Goal: Answer question/provide support

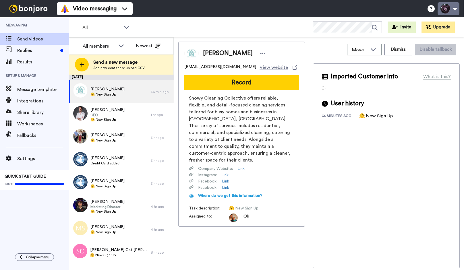
click at [449, 11] on button at bounding box center [449, 8] width 22 height 13
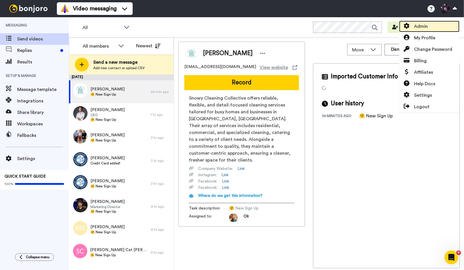
click at [425, 28] on span "Admin" at bounding box center [421, 26] width 14 height 7
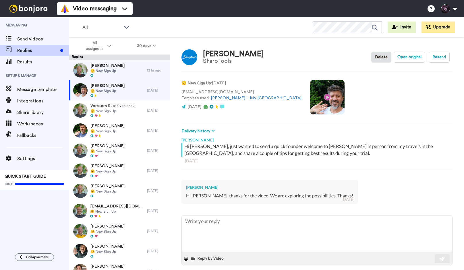
type textarea "x"
type textarea "S"
type textarea "x"
type textarea "So"
type textarea "x"
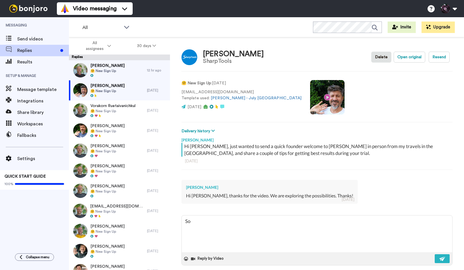
type textarea "Sou"
type textarea "x"
type textarea "Soun"
type textarea "x"
type textarea "Sound"
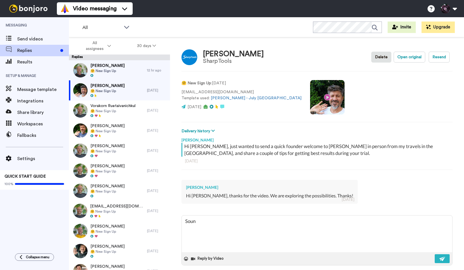
type textarea "x"
type textarea "Sounds"
type textarea "x"
type textarea "Sounds"
type textarea "x"
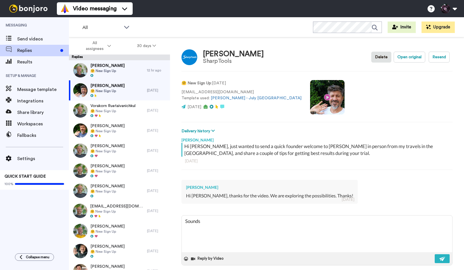
type textarea "Sounds g"
type textarea "x"
type textarea "Sounds go"
type textarea "x"
type textarea "Sounds goo"
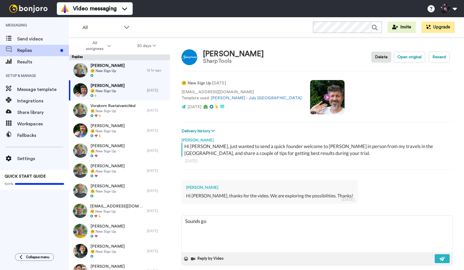
type textarea "x"
type textarea "Sounds good"
type textarea "x"
type textarea "Sounds good"
type textarea "x"
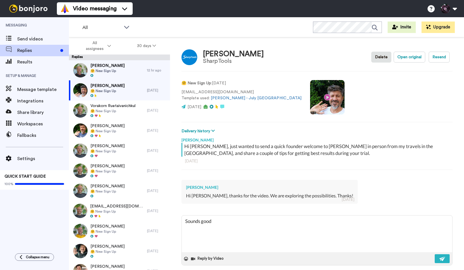
type textarea "Sounds good T"
type textarea "x"
type textarea "Sounds good Ty"
type textarea "x"
type textarea "Sounds good Tyc"
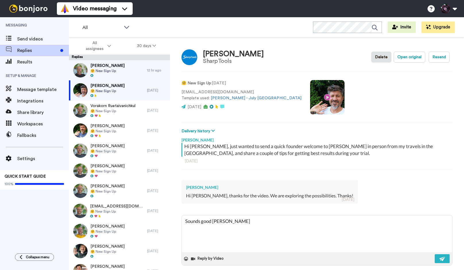
type textarea "x"
type textarea "Sounds good Tych"
type textarea "x"
type textarea "Sounds good Tycho"
type textarea "x"
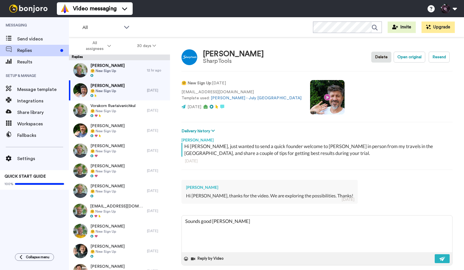
type textarea "Sounds good Tycho,"
type textarea "x"
type textarea "Sounds good Tycho,"
type textarea "x"
type textarea "Sounds good Tycho, l"
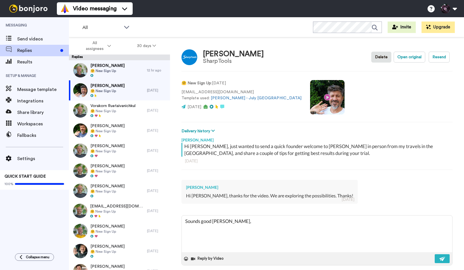
type textarea "x"
type textarea "Sounds good Tycho, le"
type textarea "x"
type textarea "Sounds good Tycho, let"
type textarea "x"
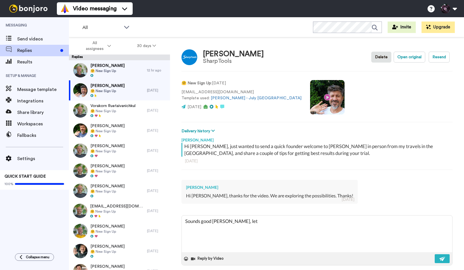
type textarea "Sounds good Tycho, let"
type textarea "x"
type textarea "Sounds good Tycho, let m"
type textarea "x"
type textarea "Sounds good Tycho, let me"
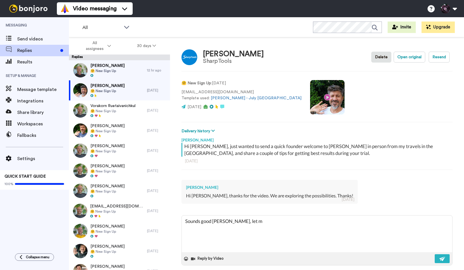
type textarea "x"
type textarea "Sounds good Tycho, let me"
type textarea "x"
type textarea "Sounds good Tycho, let me k"
type textarea "x"
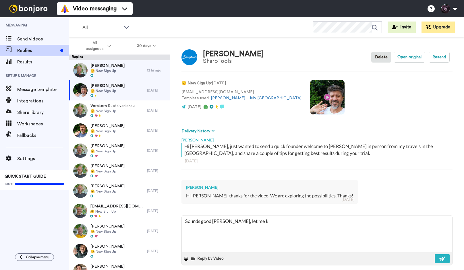
type textarea "Sounds good Tycho, let me kn"
type textarea "x"
type textarea "Sounds good Tycho, let me know"
type textarea "x"
type textarea "Sounds good Tycho, let me know"
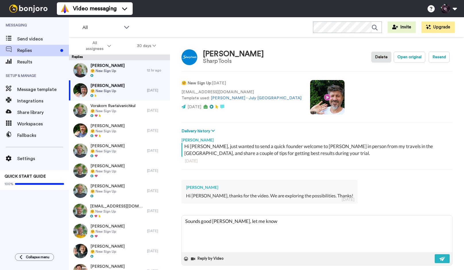
type textarea "x"
type textarea "Sounds good Tycho, let me know i"
type textarea "x"
type textarea "Sounds good Tycho, let me know if"
type textarea "x"
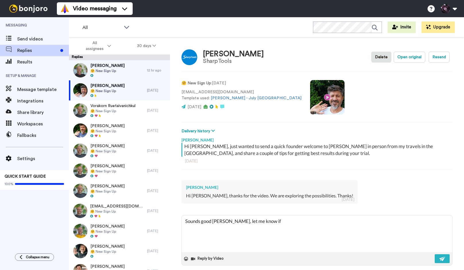
type textarea "Sounds good Tycho, let me know if"
type textarea "x"
type textarea "Sounds good Tycho, let me know if y"
type textarea "x"
type textarea "Sounds good Tycho, let me know if yo"
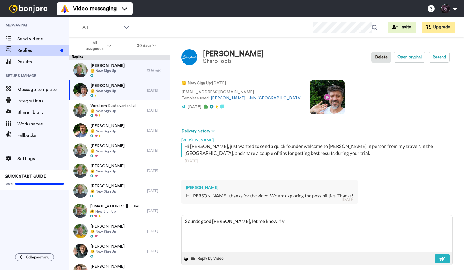
type textarea "x"
type textarea "Sounds good Tycho, let me know if you"
type textarea "x"
type textarea "Sounds good Tycho, let me know if you"
type textarea "x"
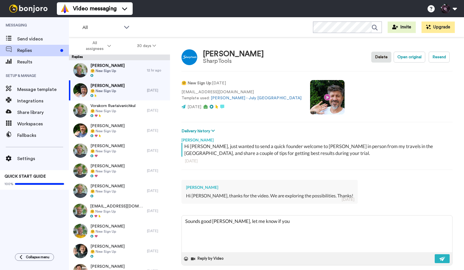
type textarea "Sounds good Tycho, let me know if you h"
type textarea "x"
type textarea "Sounds good Tycho, let me know if you ha"
type textarea "x"
type textarea "Sounds good Tycho, let me know if you hav"
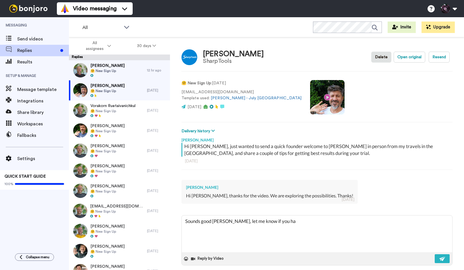
type textarea "x"
type textarea "Sounds good Tycho, let me know if you have"
type textarea "x"
type textarea "Sounds good Tycho, let me know if you have"
type textarea "x"
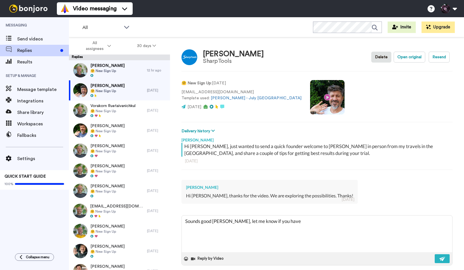
type textarea "Sounds good Tycho, let me know if you have a"
type textarea "x"
type textarea "Sounds good Tycho, let me know if you have an"
type textarea "x"
type textarea "Sounds good Tycho, let me know if you have any"
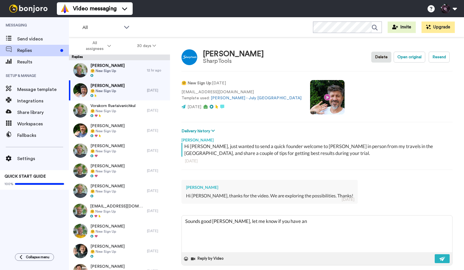
type textarea "x"
type textarea "Sounds good Tycho, let me know if you have any"
type textarea "x"
type textarea "Sounds good Tycho, let me know if you have any q"
type textarea "x"
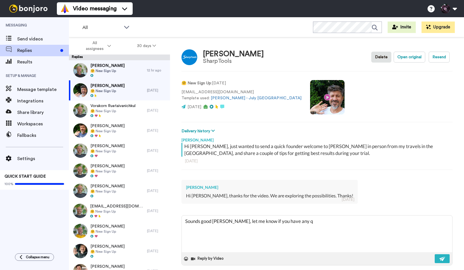
type textarea "Sounds good Tycho, let me know if you have any qu"
type textarea "x"
type textarea "Sounds good Tycho, let me know if you have any que"
type textarea "x"
type textarea "Sounds good Tycho, let me know if you have any ques"
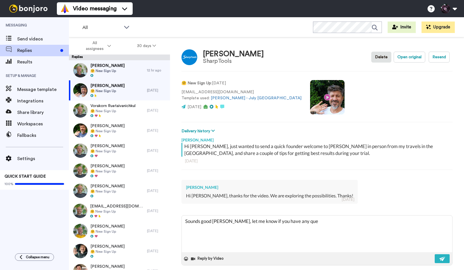
type textarea "x"
type textarea "Sounds good Tycho, let me know if you have any quest"
type textarea "x"
type textarea "Sounds good Tycho, let me know if you have any questi"
type textarea "x"
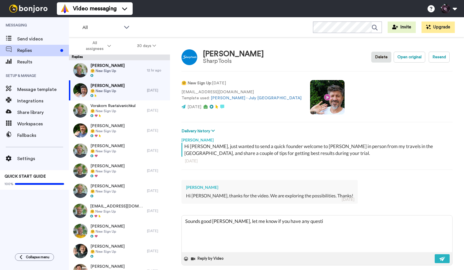
type textarea "Sounds good Tycho, let me know if you have any questio"
type textarea "x"
type textarea "Sounds good Tycho, let me know if you have any question"
type textarea "x"
type textarea "Sounds good Tycho, let me know if you have any questions"
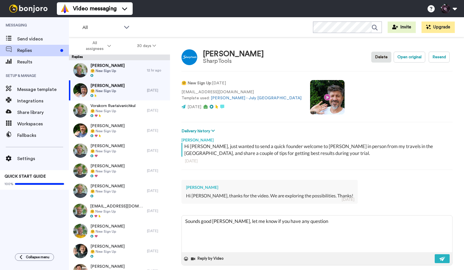
type textarea "x"
type textarea "Sounds good Tycho, let me know if you have any questions"
type textarea "x"
type textarea "Sounds good Tycho, let me know if you have any questions c"
type textarea "x"
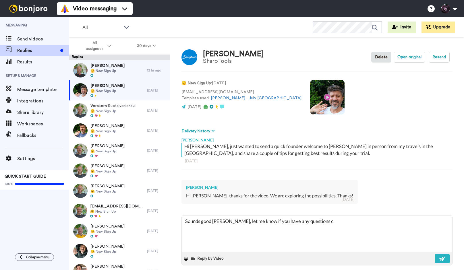
type textarea "Sounds good Tycho, let me know if you have any questions ch"
type textarea "x"
type textarea "Sounds good Tycho, let me know if you have any questions che"
type textarea "x"
type textarea "Sounds good Tycho, let me know if you have any questions chee"
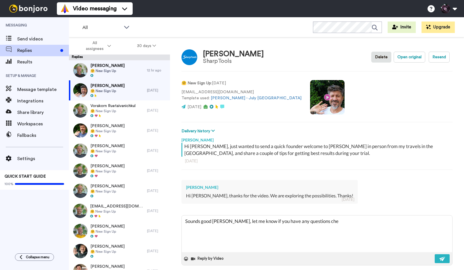
type textarea "x"
type textarea "Sounds good Tycho, let me know if you have any questions cheer"
type textarea "x"
type textarea "Sounds good Tycho, let me know if you have any questions cheers"
type textarea "x"
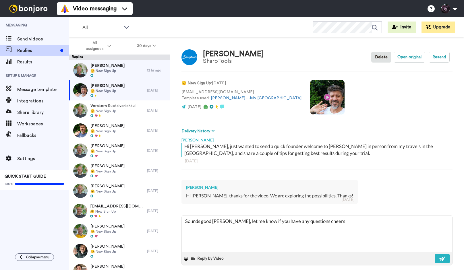
type textarea "Sounds good Tycho, let me know if you have any questions cheers!"
type textarea "x"
type textarea "Sounds good Tycho, let me know if you have any questions cheers!"
click at [445, 260] on img at bounding box center [442, 259] width 6 height 5
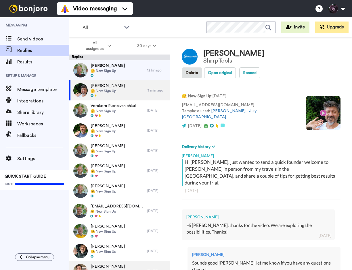
type textarea "x"
